Goal: Book appointment/travel/reservation

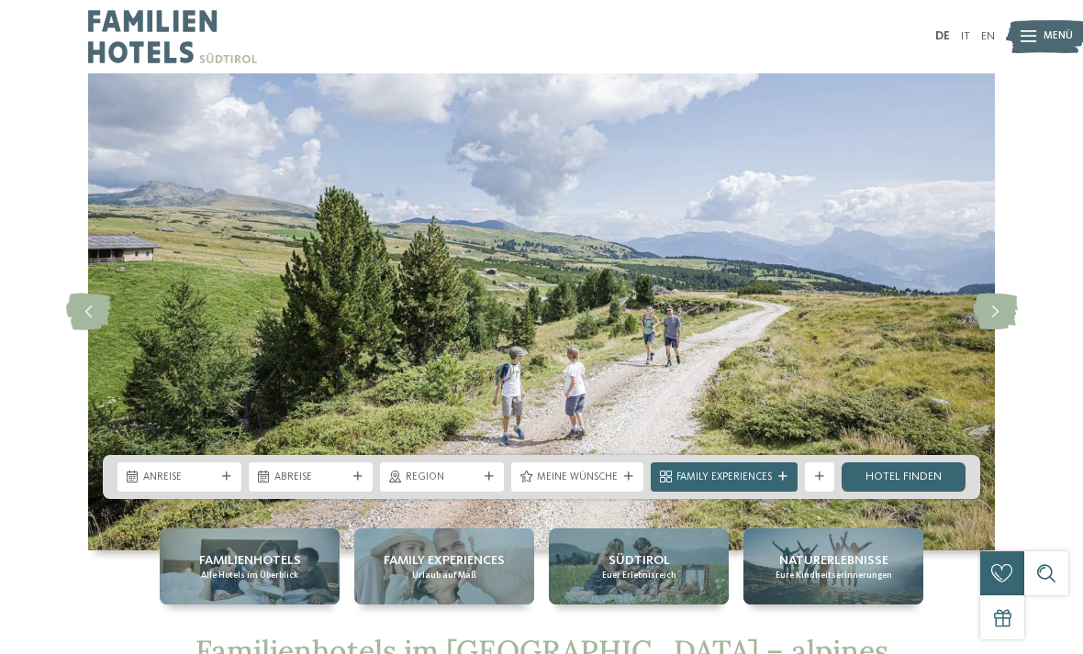
click at [225, 483] on div "Anreise" at bounding box center [179, 476] width 124 height 29
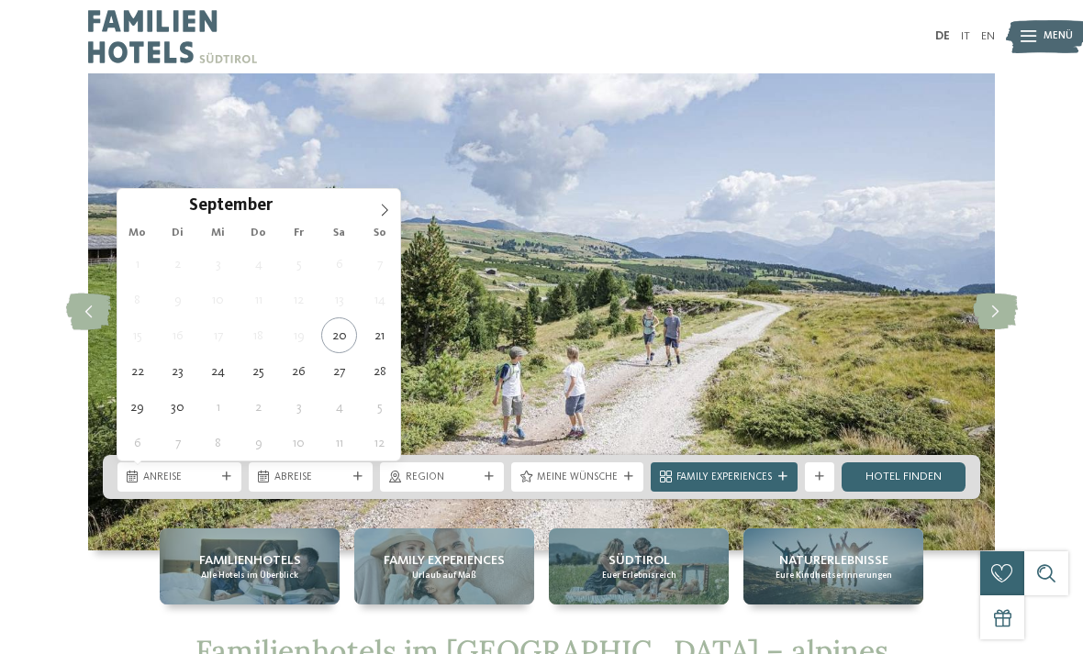
click at [390, 210] on icon at bounding box center [384, 210] width 13 height 13
click at [392, 209] on span at bounding box center [384, 204] width 31 height 31
click at [387, 207] on icon at bounding box center [384, 210] width 13 height 13
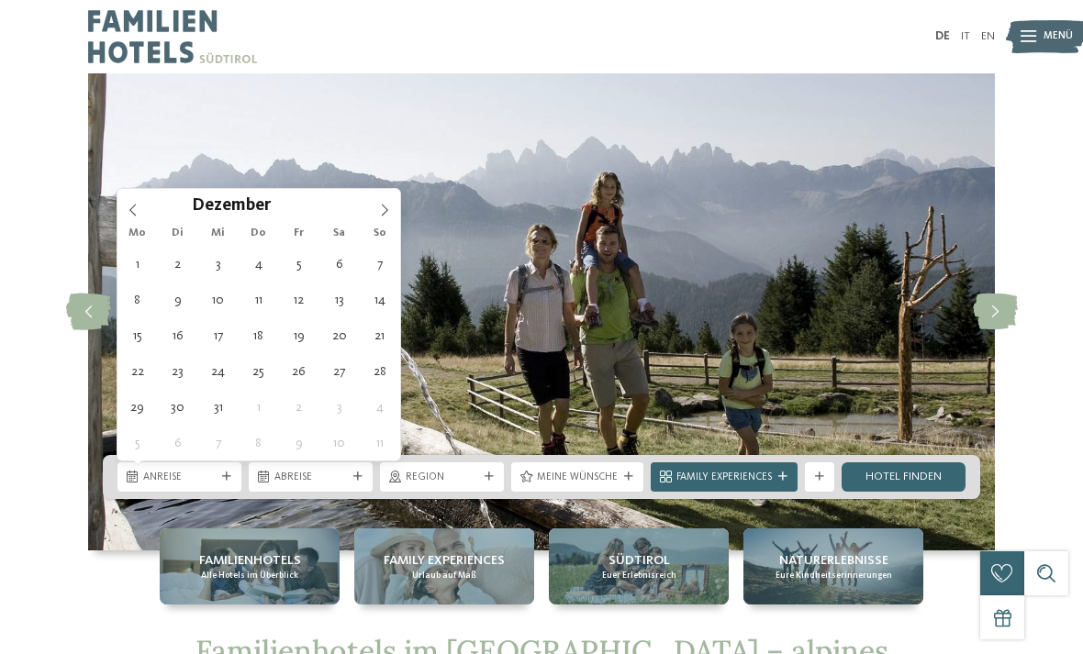
click at [389, 217] on span at bounding box center [384, 204] width 31 height 31
type input "****"
click at [390, 212] on icon at bounding box center [384, 210] width 13 height 13
click at [388, 209] on icon at bounding box center [384, 210] width 13 height 13
click at [388, 207] on icon at bounding box center [384, 210] width 13 height 13
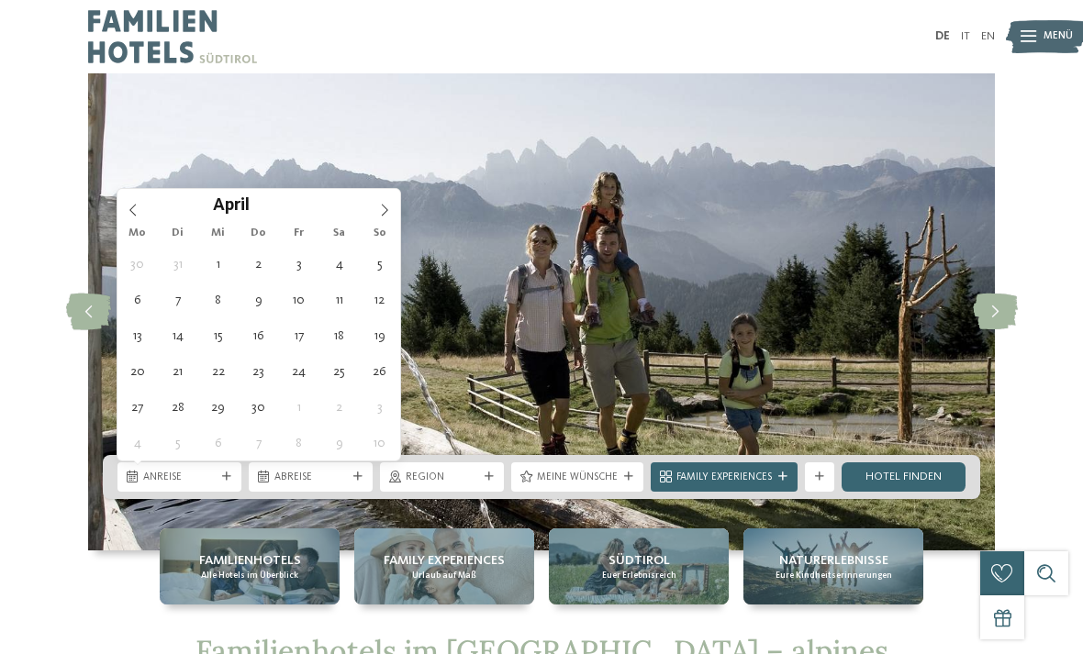
click at [386, 209] on icon at bounding box center [384, 210] width 13 height 13
click at [385, 208] on icon at bounding box center [384, 210] width 13 height 13
click at [385, 210] on icon at bounding box center [384, 210] width 13 height 13
type div "[DATE]"
type input "****"
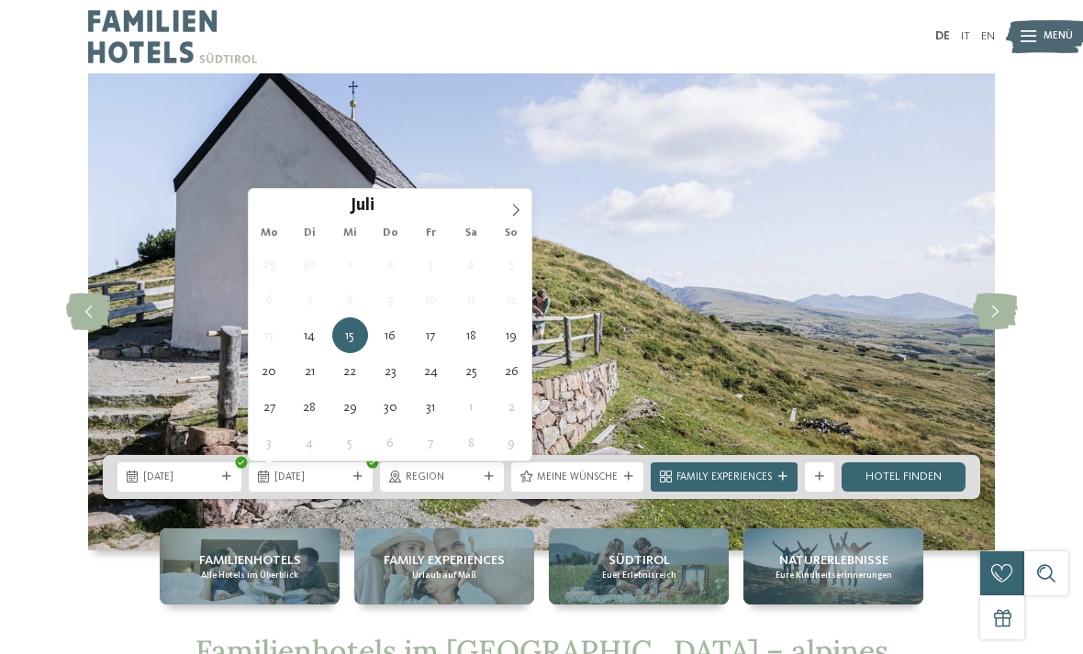
type div "[DATE]"
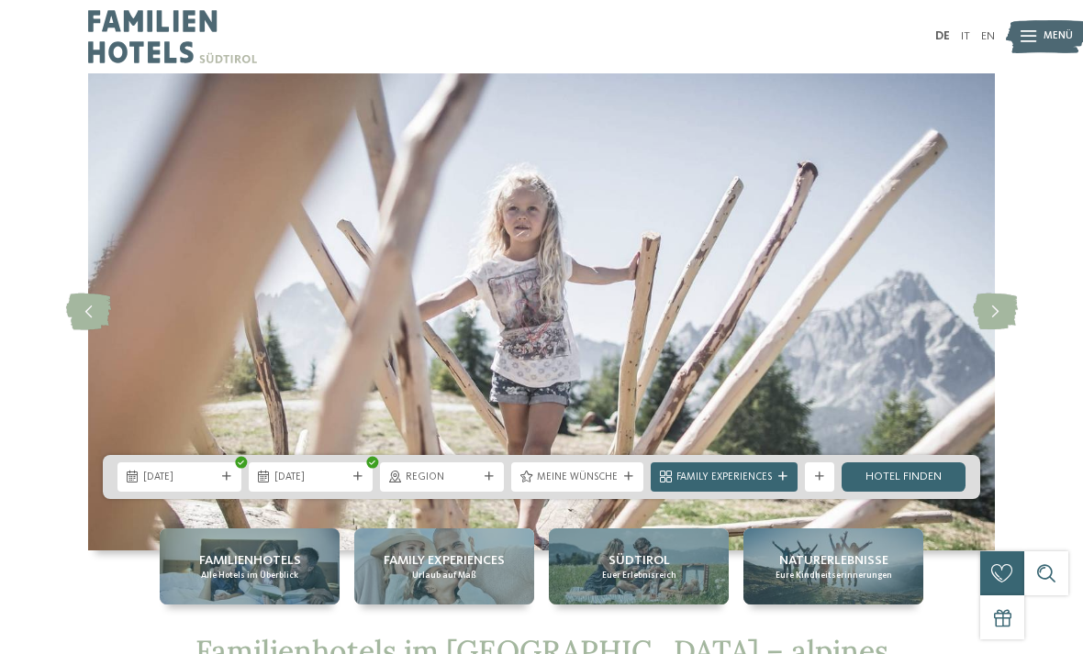
click at [934, 466] on link "Hotel finden" at bounding box center [903, 476] width 124 height 29
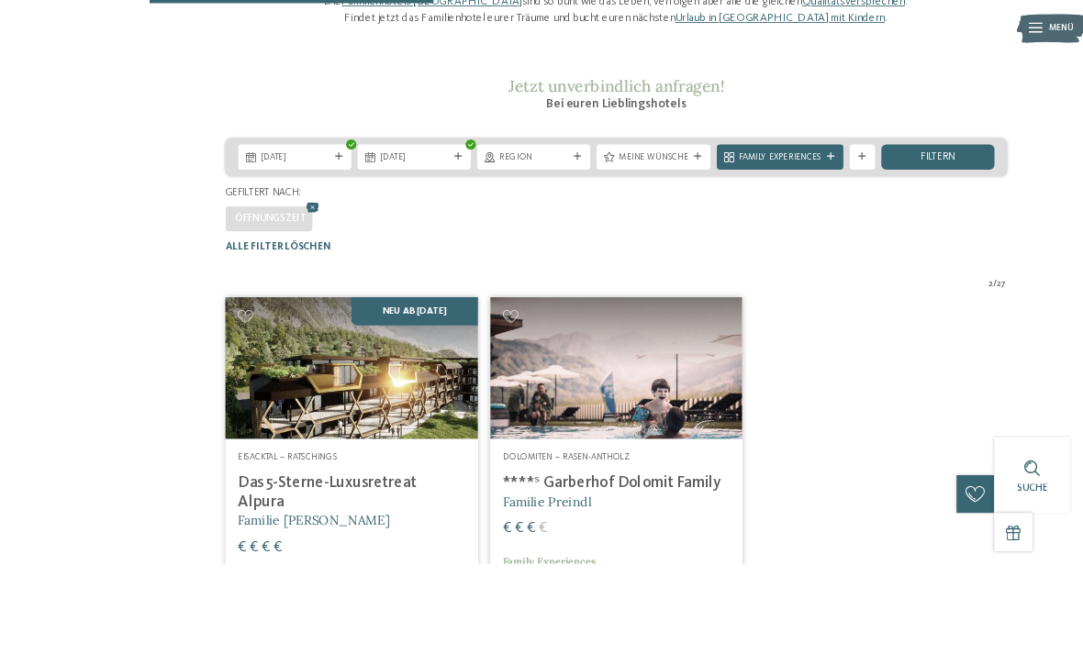
scroll to position [349, 0]
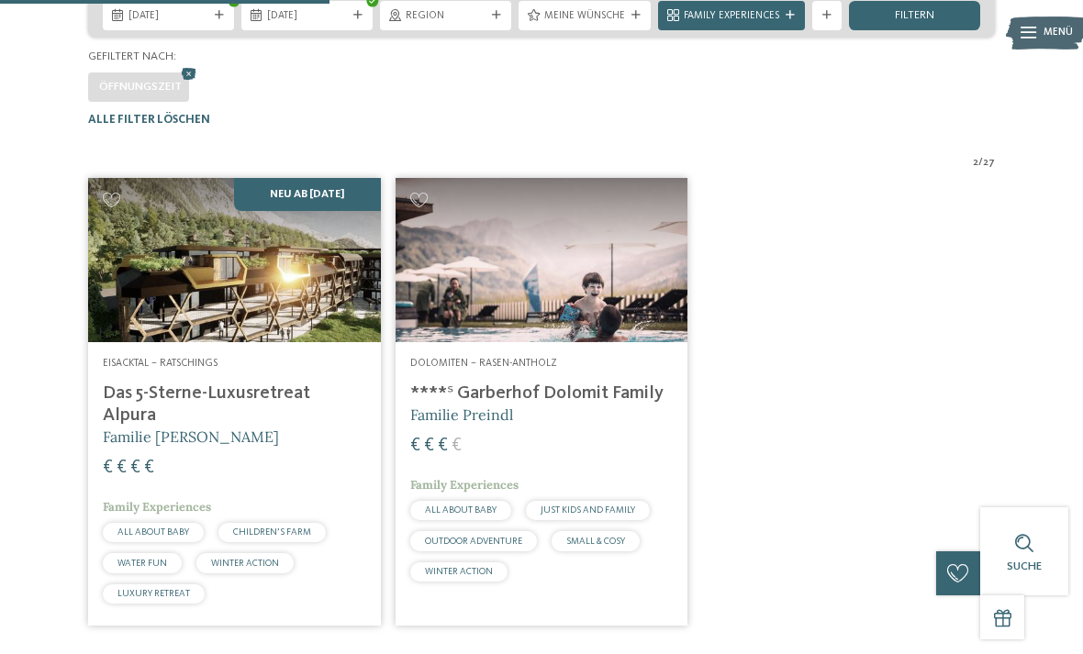
click at [596, 425] on h5 "Familie Preindl" at bounding box center [541, 415] width 263 height 20
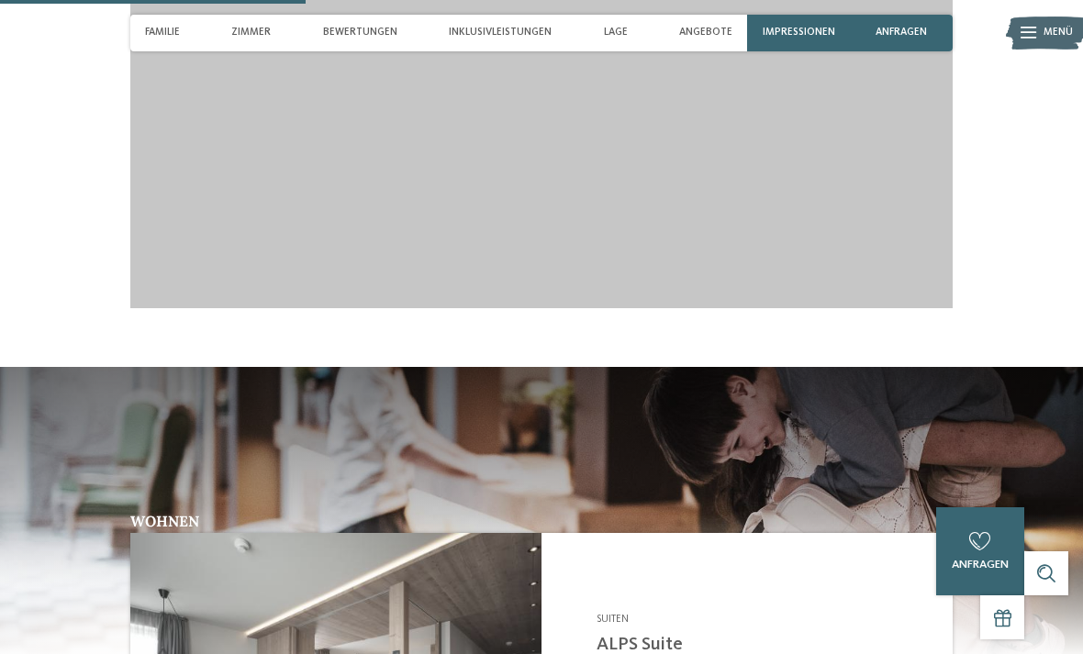
scroll to position [1721, 0]
